Goal: Task Accomplishment & Management: Use online tool/utility

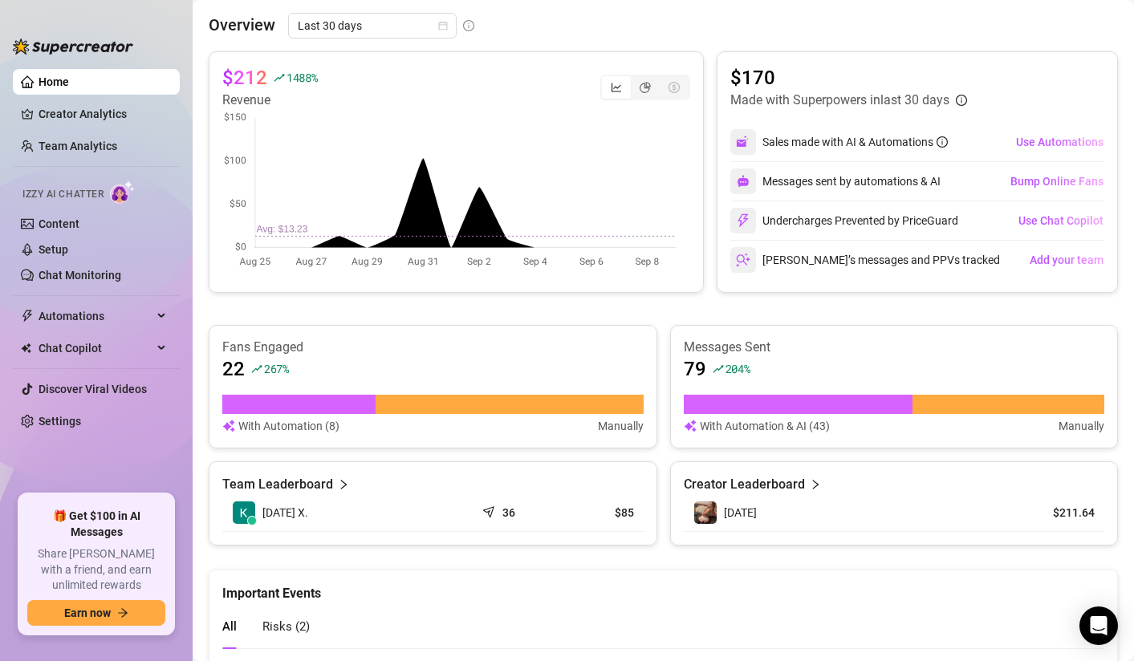
scroll to position [546, 0]
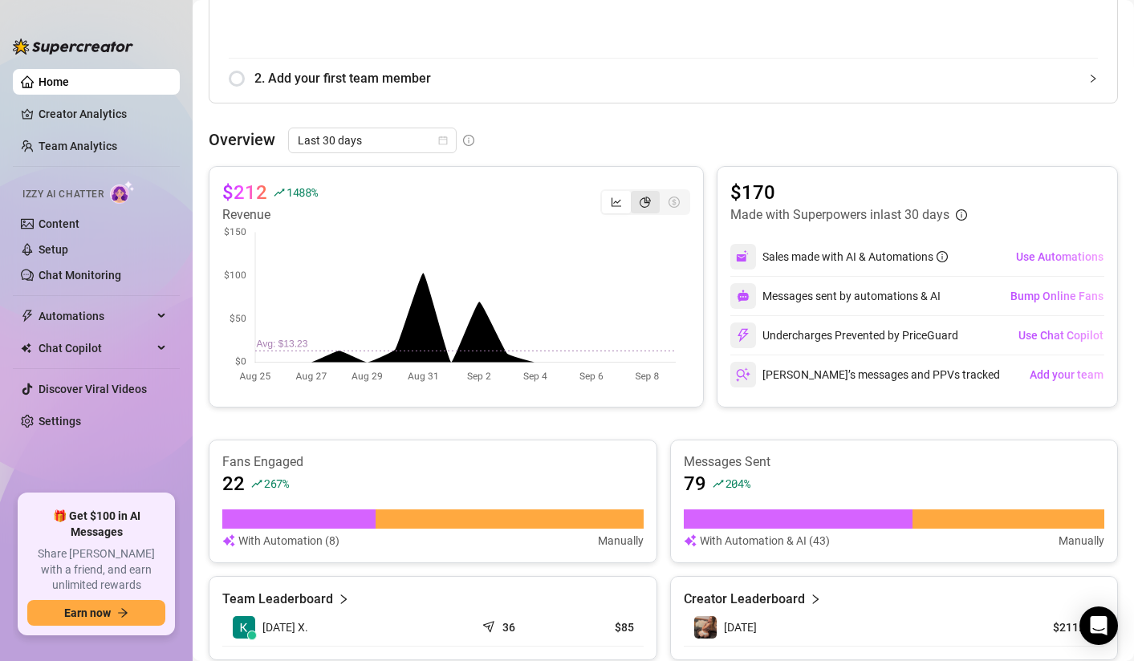
click at [639, 206] on div "segmented control" at bounding box center [645, 202] width 29 height 22
click at [635, 193] on input "segmented control" at bounding box center [635, 193] width 0 height 0
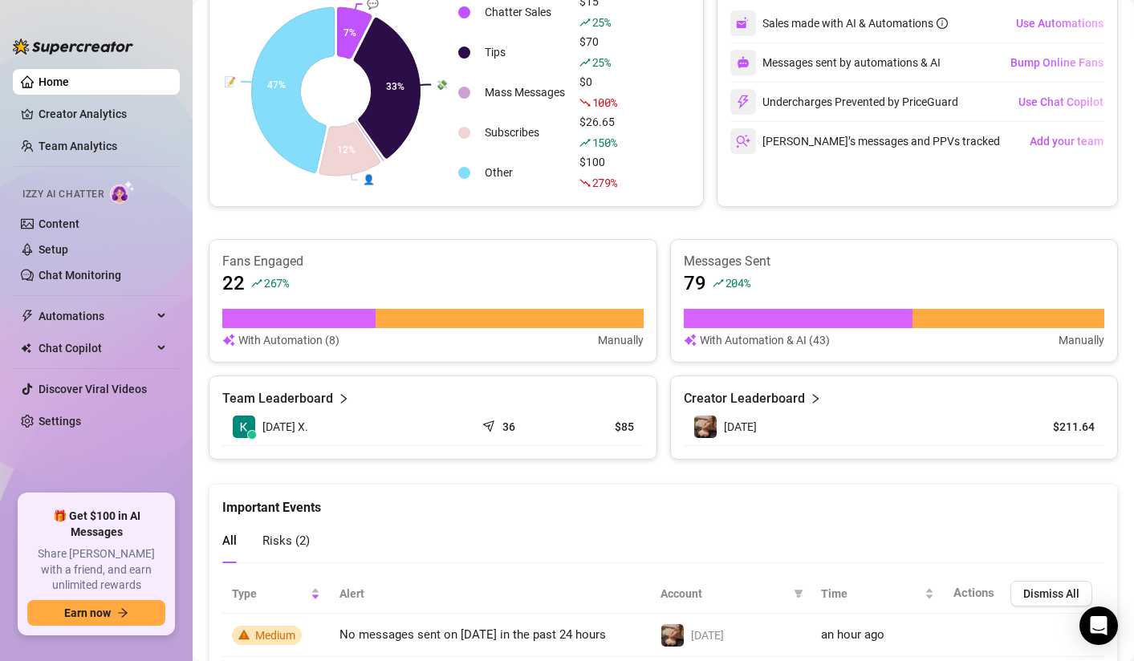
scroll to position [879, 0]
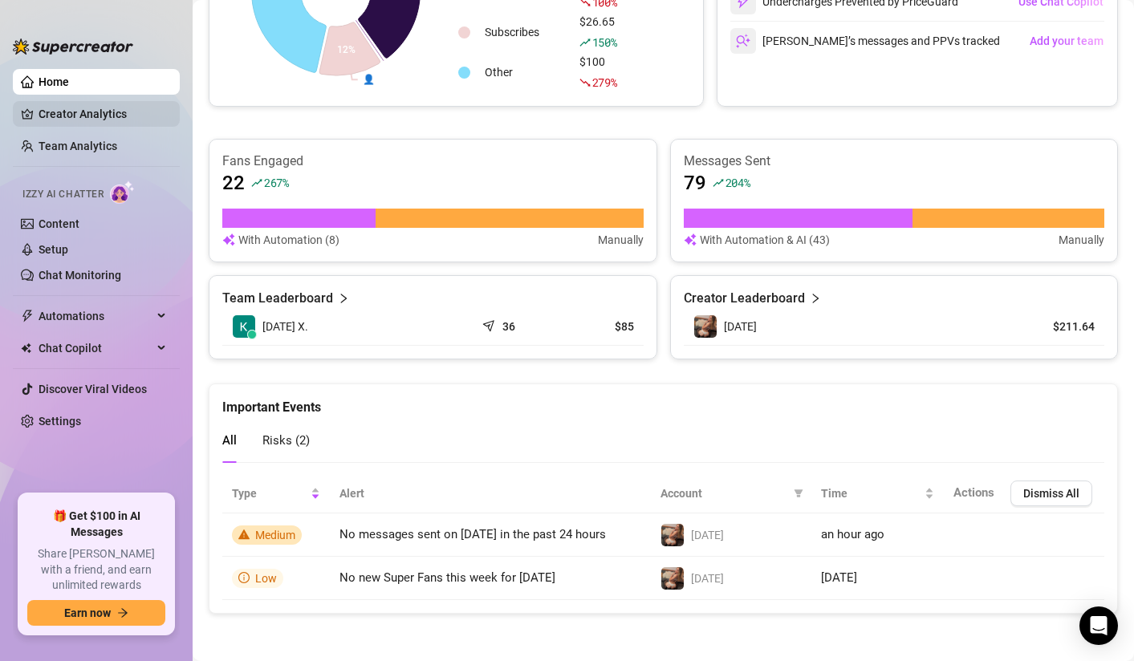
click at [98, 113] on link "Creator Analytics" at bounding box center [103, 114] width 128 height 26
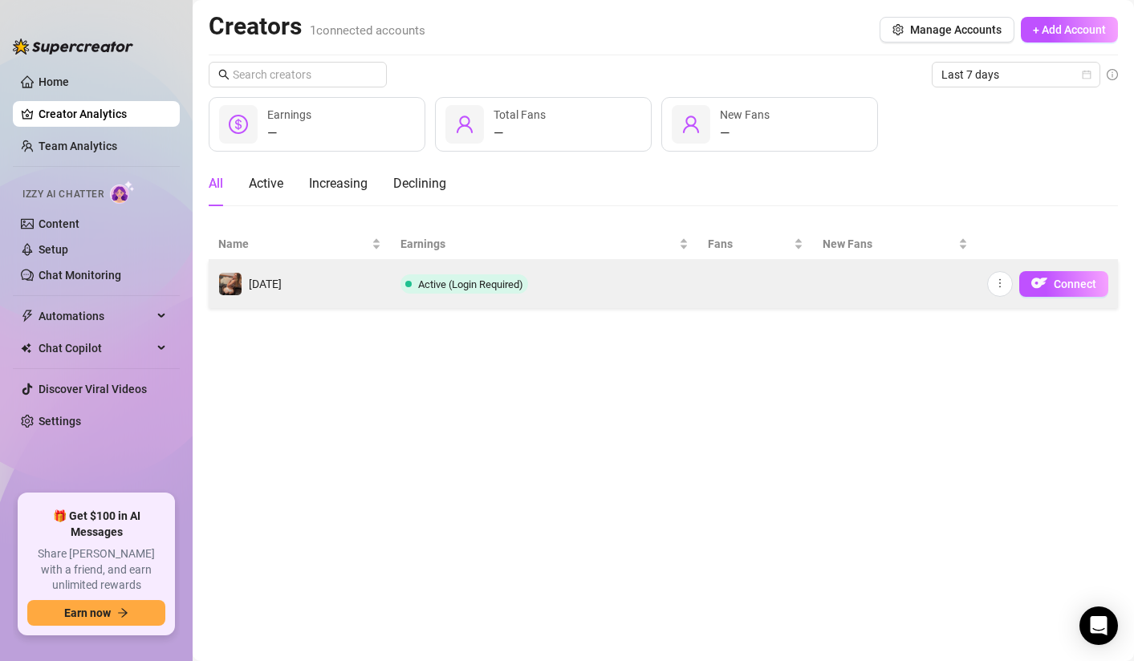
click at [761, 287] on td at bounding box center [755, 284] width 115 height 48
click at [269, 289] on span "[DATE]" at bounding box center [265, 284] width 33 height 13
click at [258, 289] on span "[DATE]" at bounding box center [265, 284] width 33 height 13
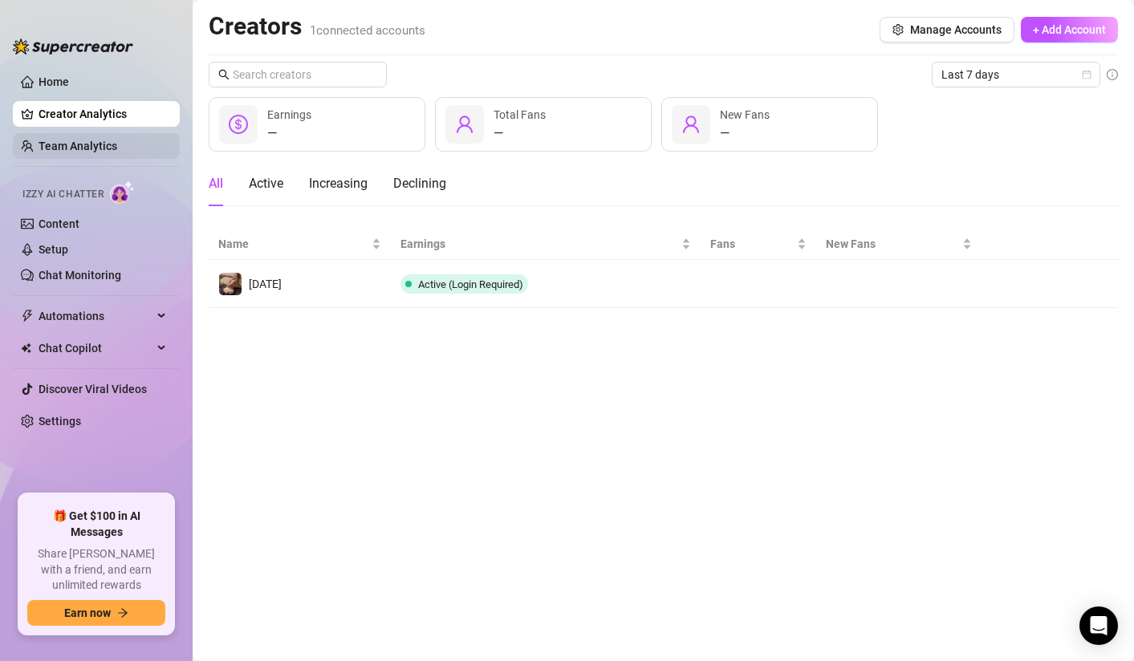
click at [62, 148] on link "Team Analytics" at bounding box center [78, 146] width 79 height 13
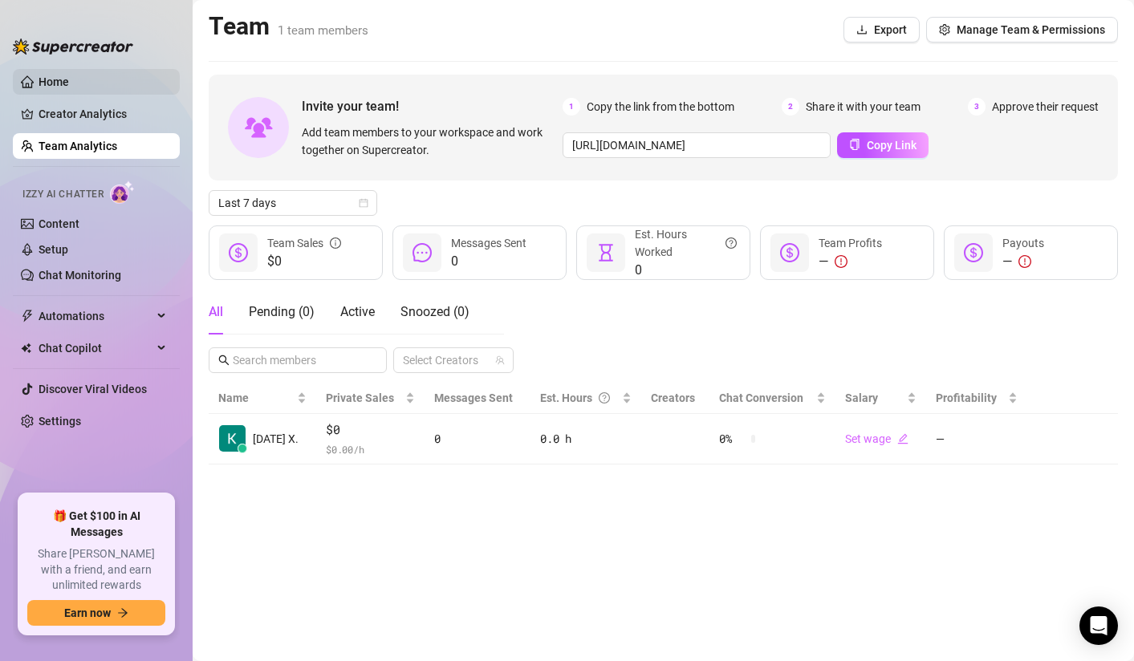
click at [48, 86] on link "Home" at bounding box center [54, 81] width 30 height 13
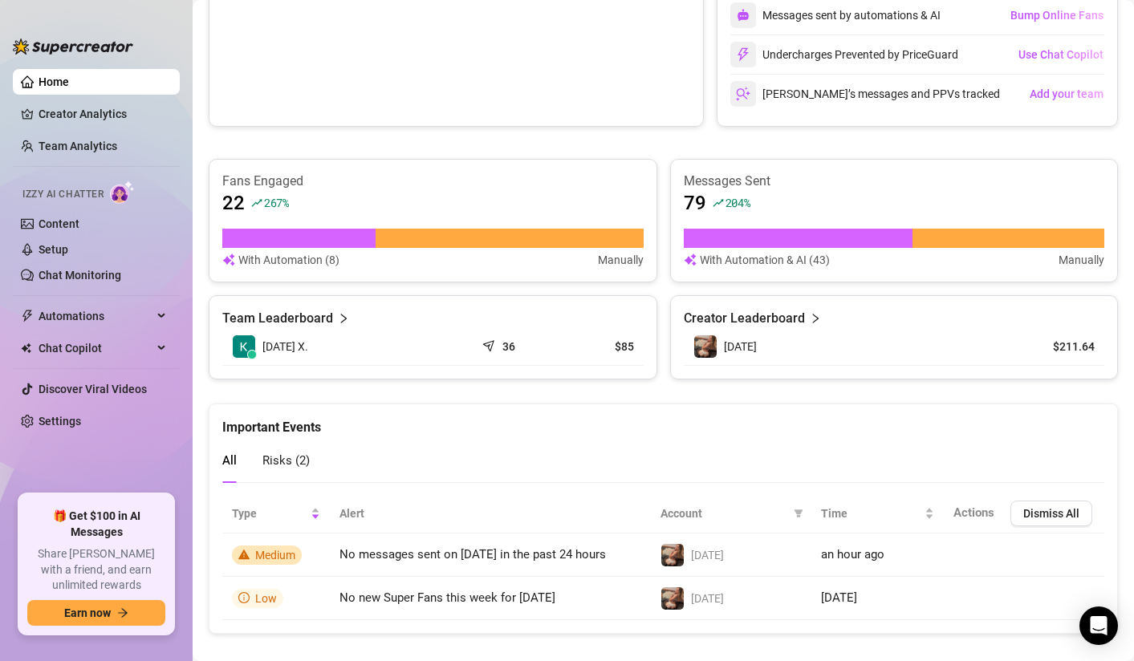
scroll to position [846, 0]
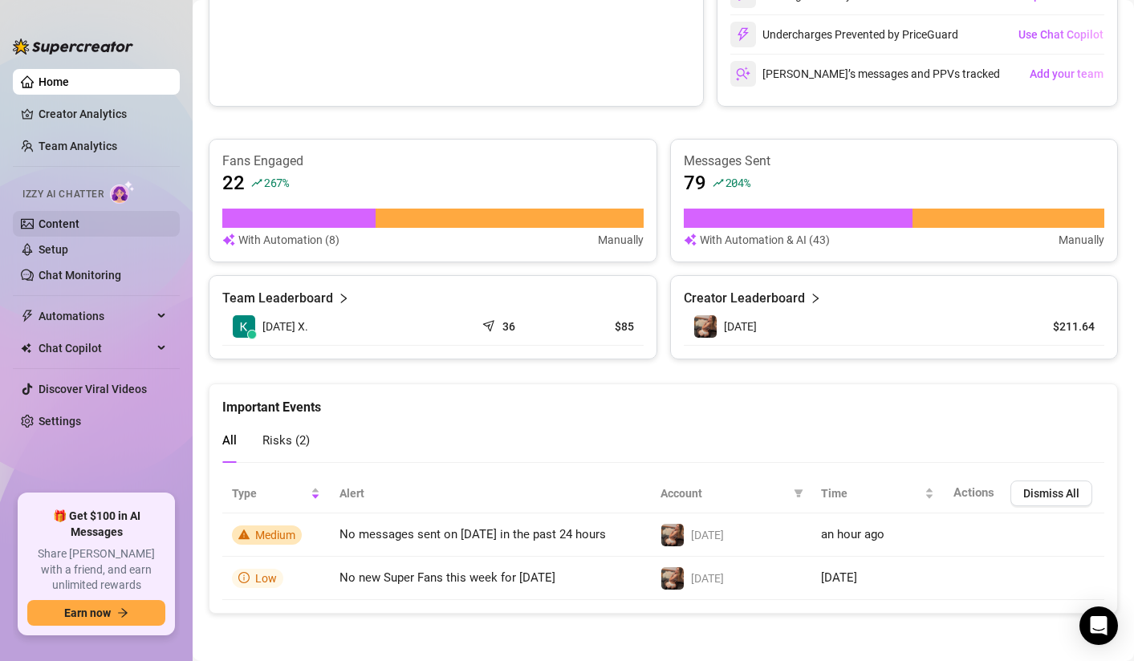
click at [59, 226] on link "Content" at bounding box center [59, 223] width 41 height 13
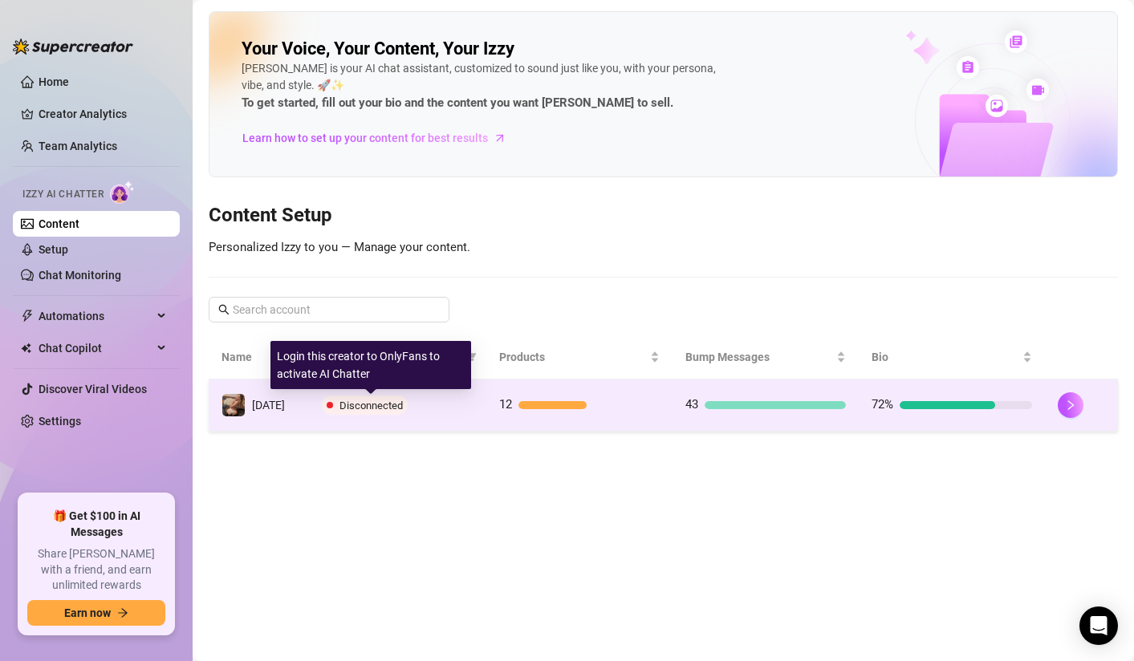
click at [339, 404] on span "Disconnected" at bounding box center [370, 406] width 63 height 12
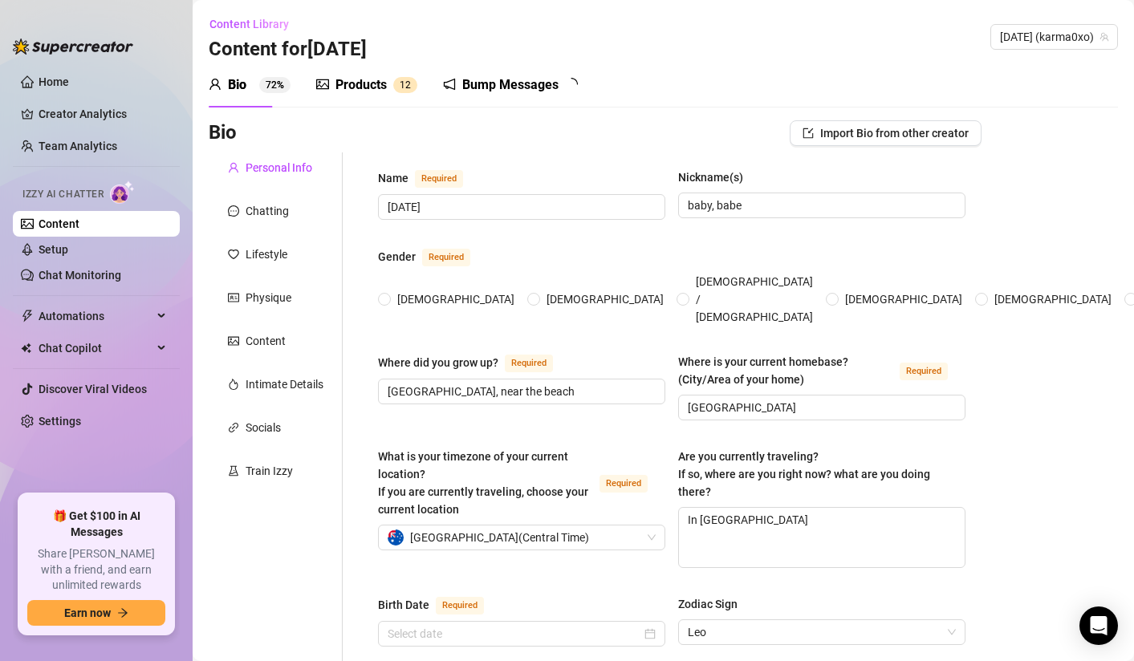
radio input "true"
type input "[DATE]"
click at [114, 347] on span "Chat Copilot" at bounding box center [96, 348] width 114 height 26
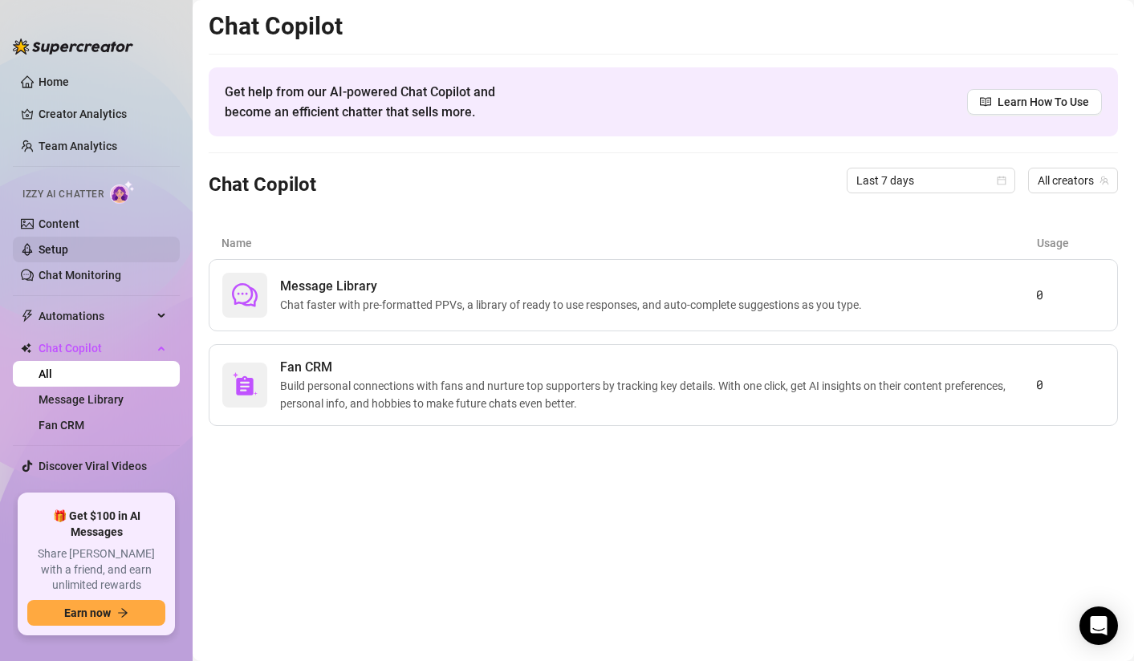
click at [68, 253] on link "Setup" at bounding box center [54, 249] width 30 height 13
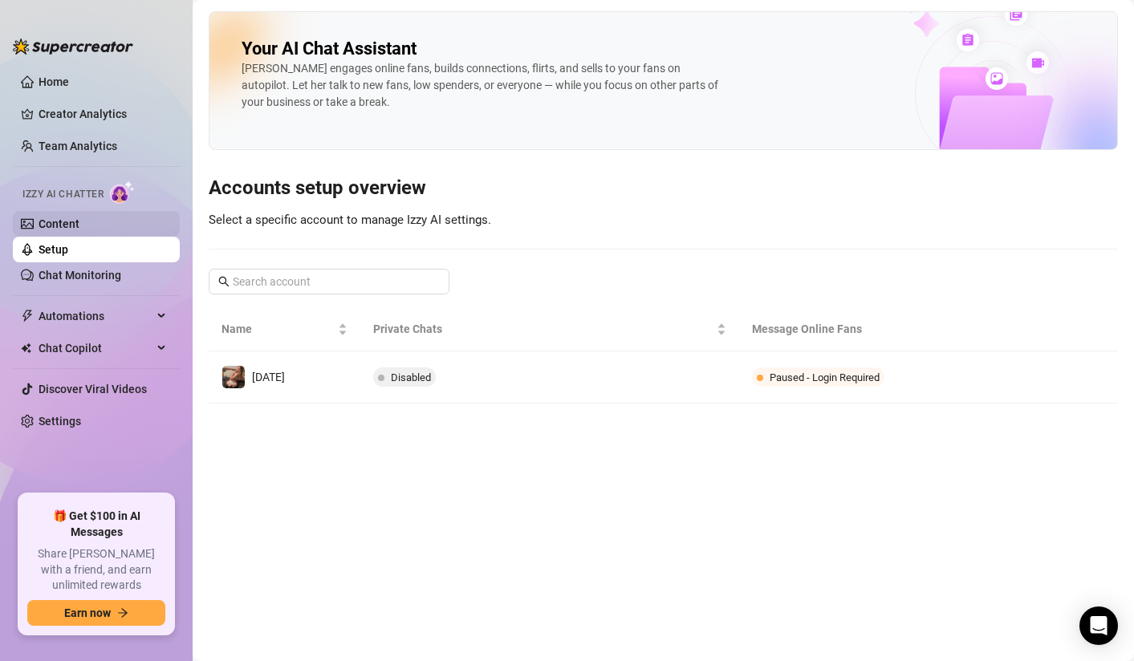
click at [63, 219] on link "Content" at bounding box center [59, 223] width 41 height 13
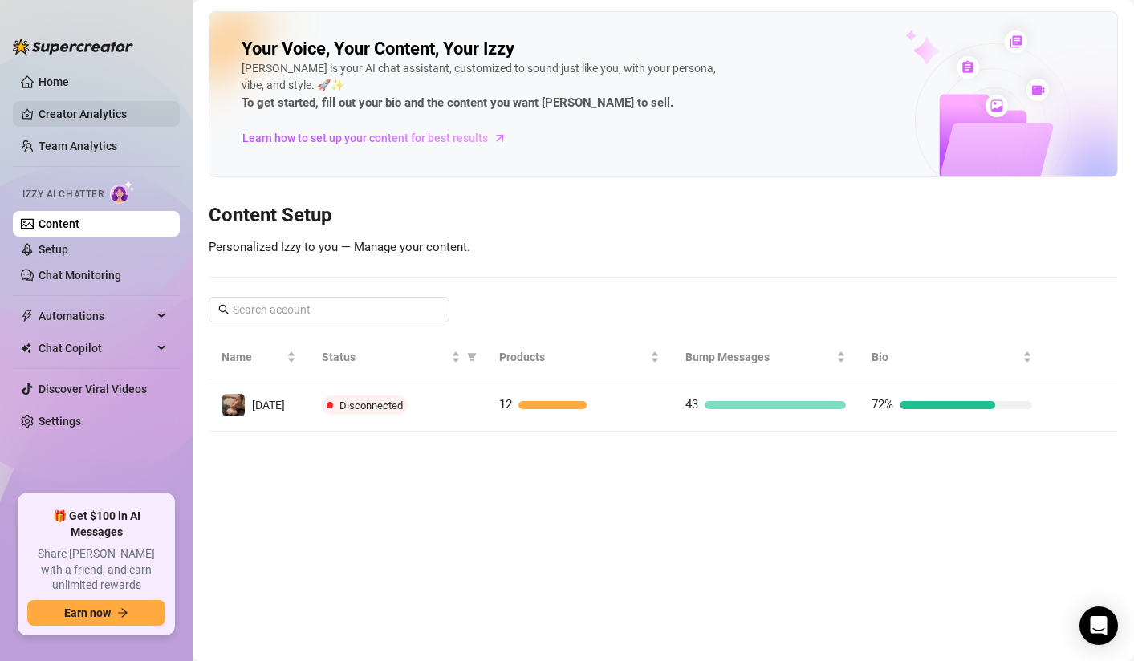
click at [67, 112] on link "Creator Analytics" at bounding box center [103, 114] width 128 height 26
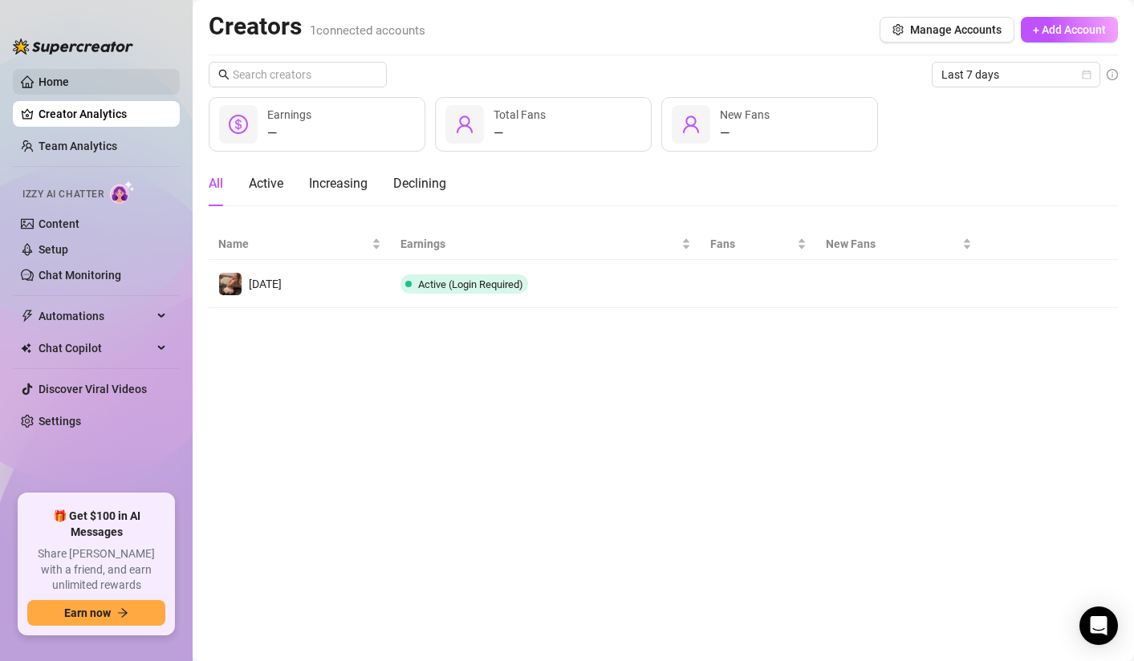
click at [51, 75] on link "Home" at bounding box center [54, 81] width 30 height 13
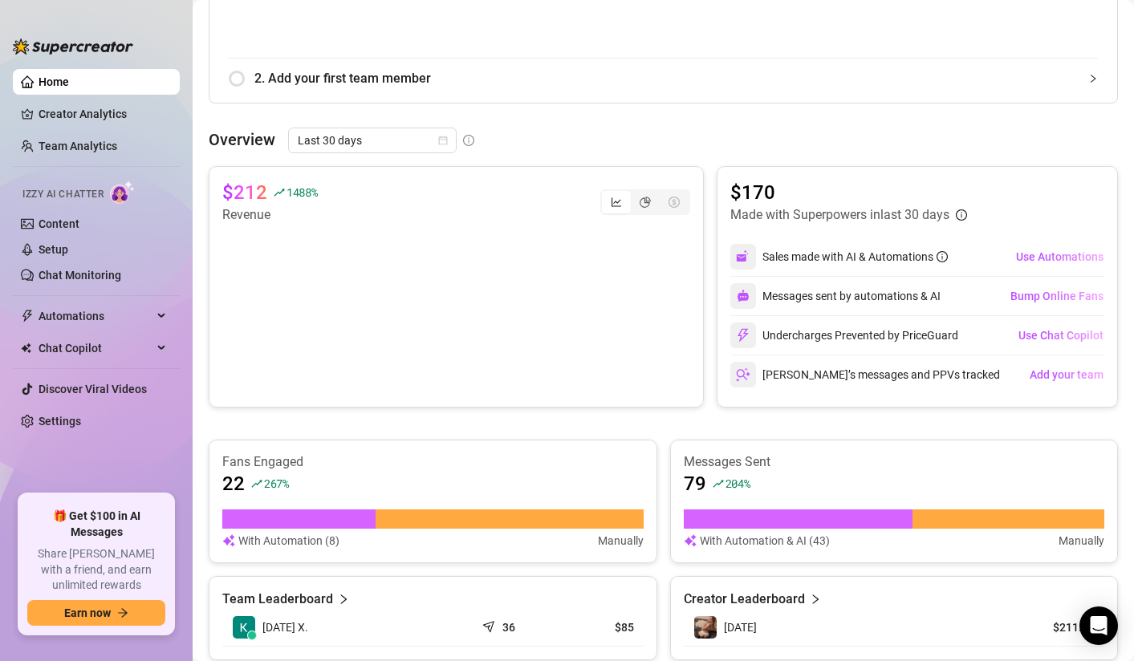
scroll to position [546, 0]
click at [671, 205] on div "segmented control" at bounding box center [674, 201] width 29 height 22
click at [639, 202] on div "segmented control" at bounding box center [645, 201] width 29 height 22
click at [635, 193] on input "segmented control" at bounding box center [635, 193] width 0 height 0
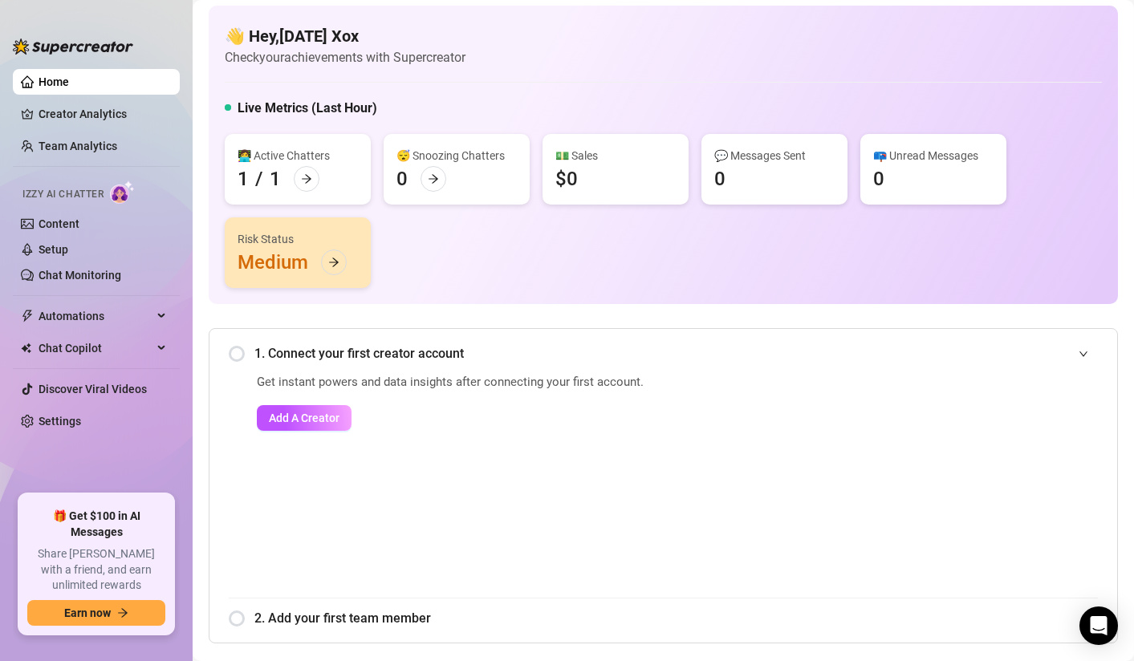
scroll to position [5, 0]
click at [1078, 351] on icon "expanded" at bounding box center [1083, 355] width 10 height 10
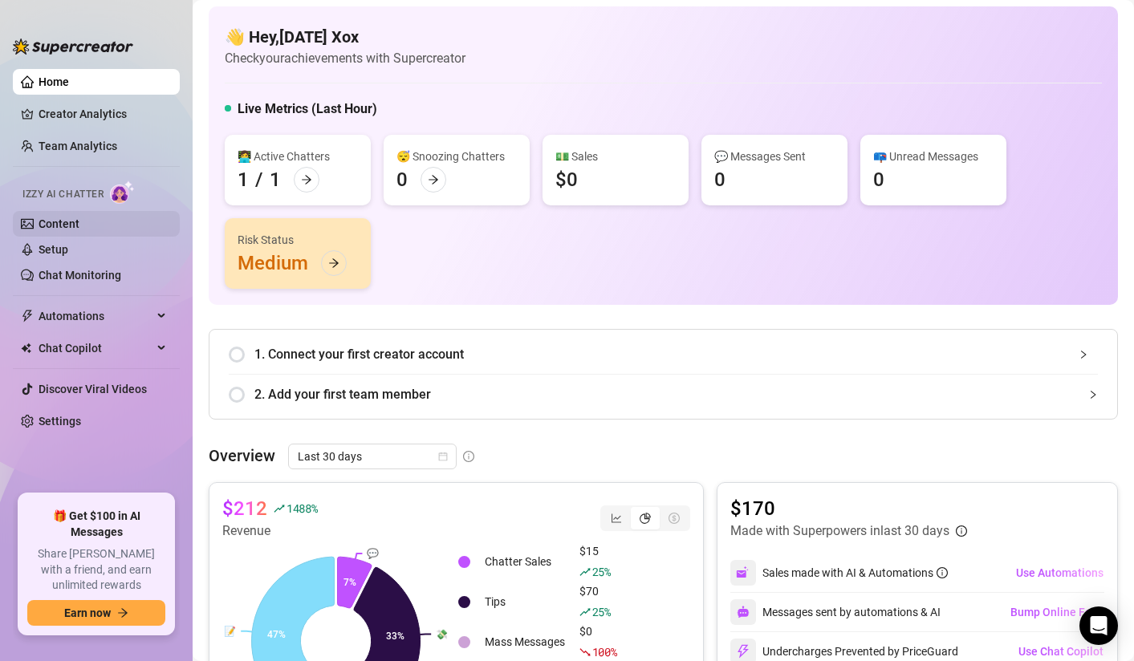
click at [60, 223] on link "Content" at bounding box center [59, 223] width 41 height 13
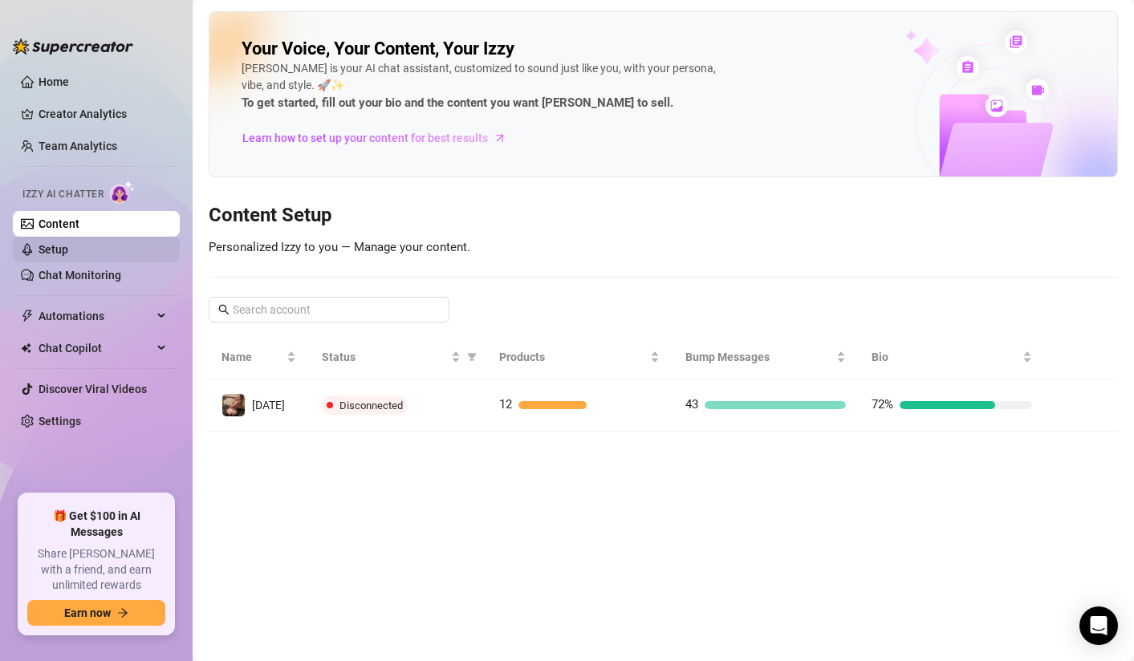
click at [51, 253] on link "Setup" at bounding box center [54, 249] width 30 height 13
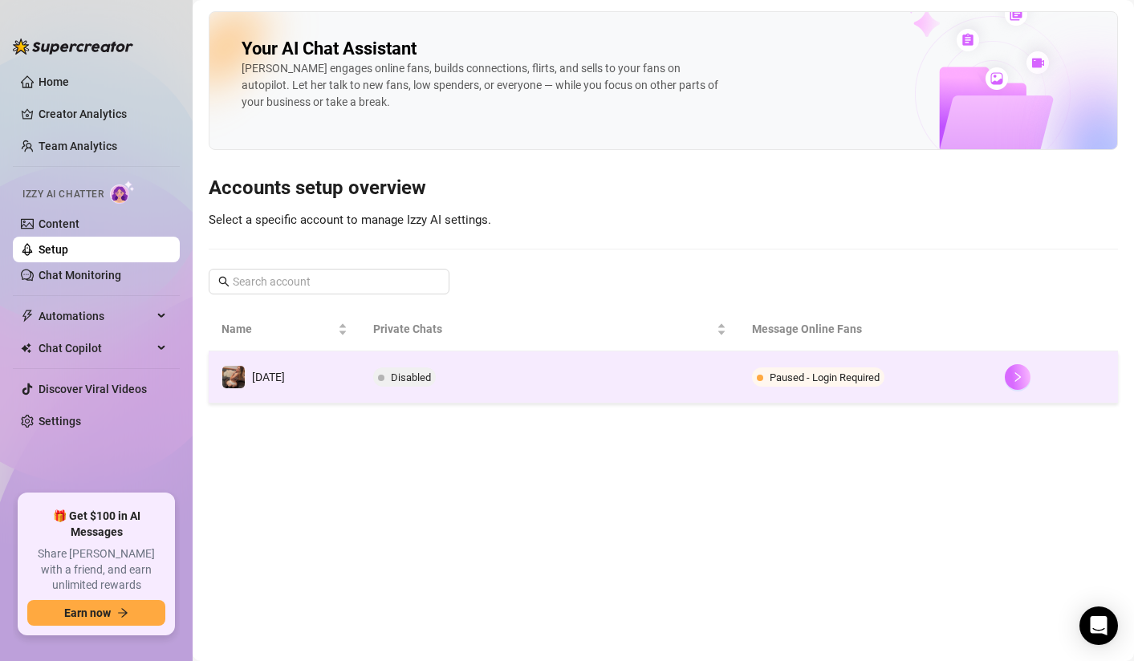
click at [1028, 381] on button "button" at bounding box center [1018, 377] width 26 height 26
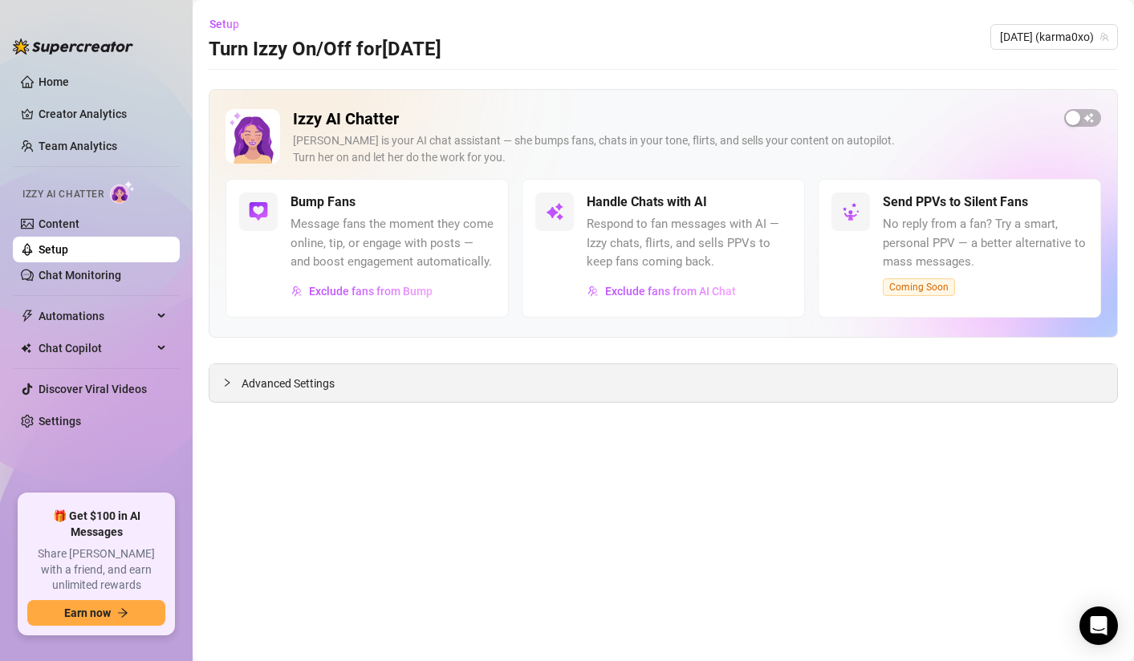
click at [245, 367] on div "Advanced Settings" at bounding box center [662, 383] width 907 height 38
click at [228, 380] on icon "collapsed" at bounding box center [227, 383] width 10 height 10
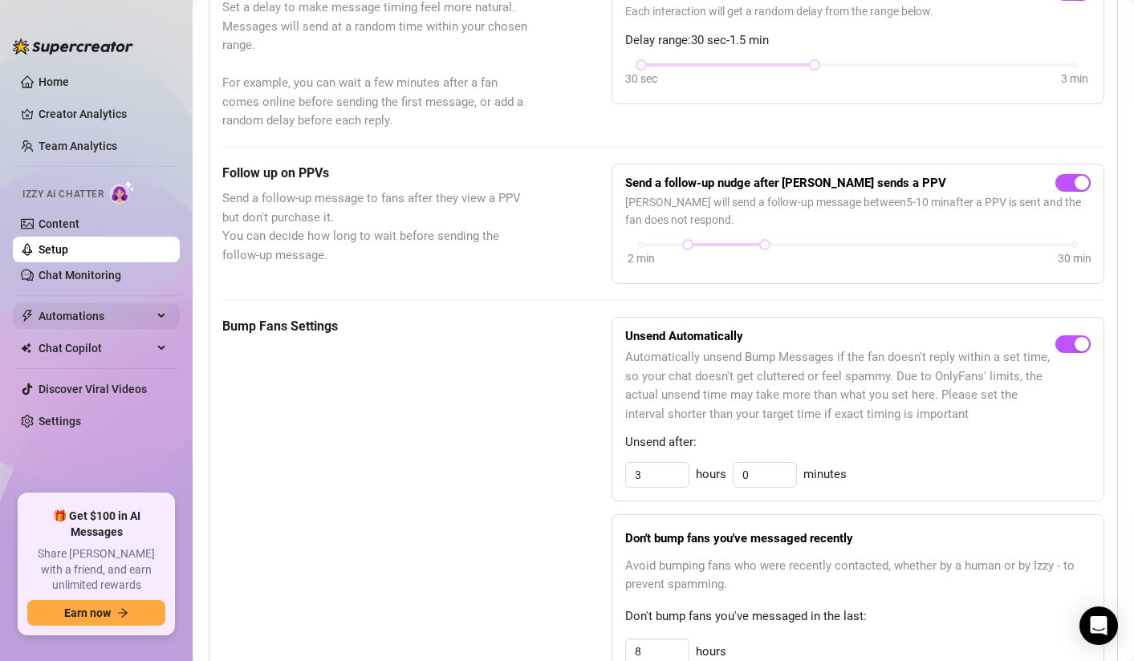
scroll to position [505, 0]
click at [76, 274] on link "Chat Monitoring" at bounding box center [80, 275] width 83 height 13
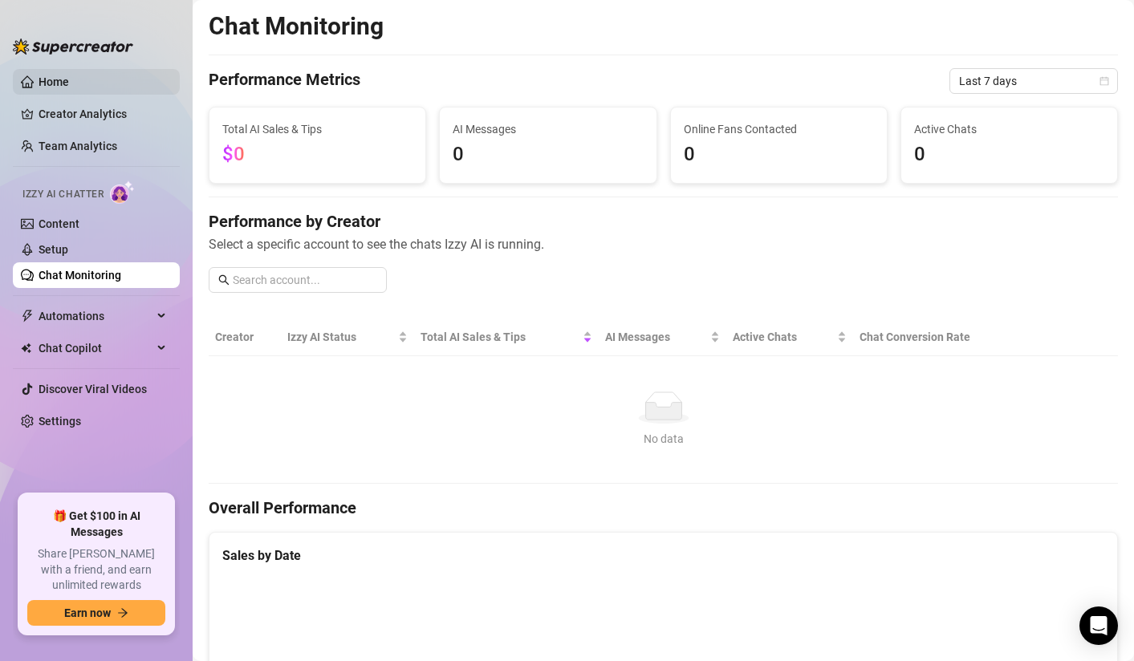
click at [41, 75] on link "Home" at bounding box center [54, 81] width 30 height 13
